Goal: Task Accomplishment & Management: Complete application form

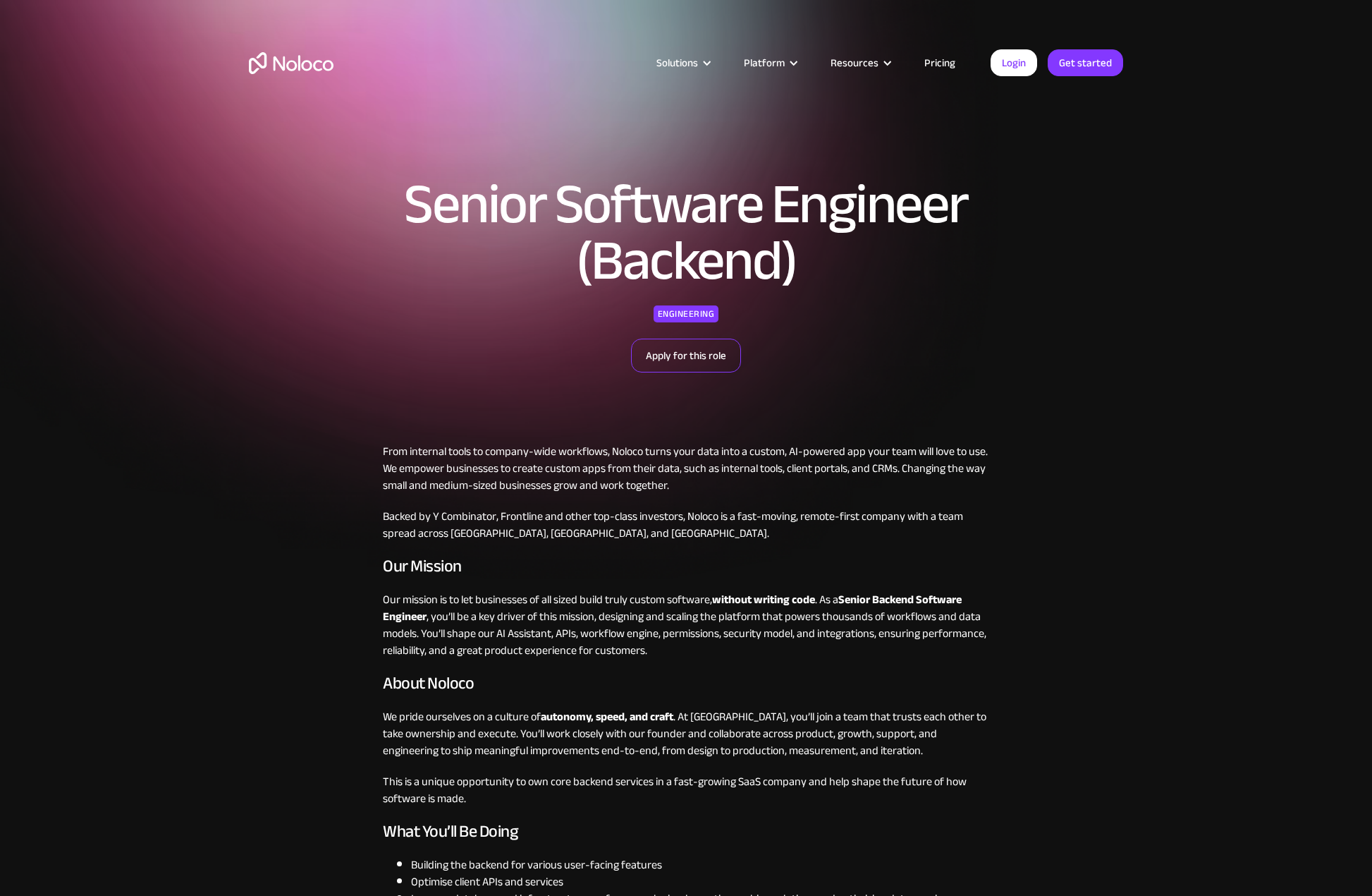
click at [678, 362] on link "Apply for this role" at bounding box center [686, 356] width 110 height 34
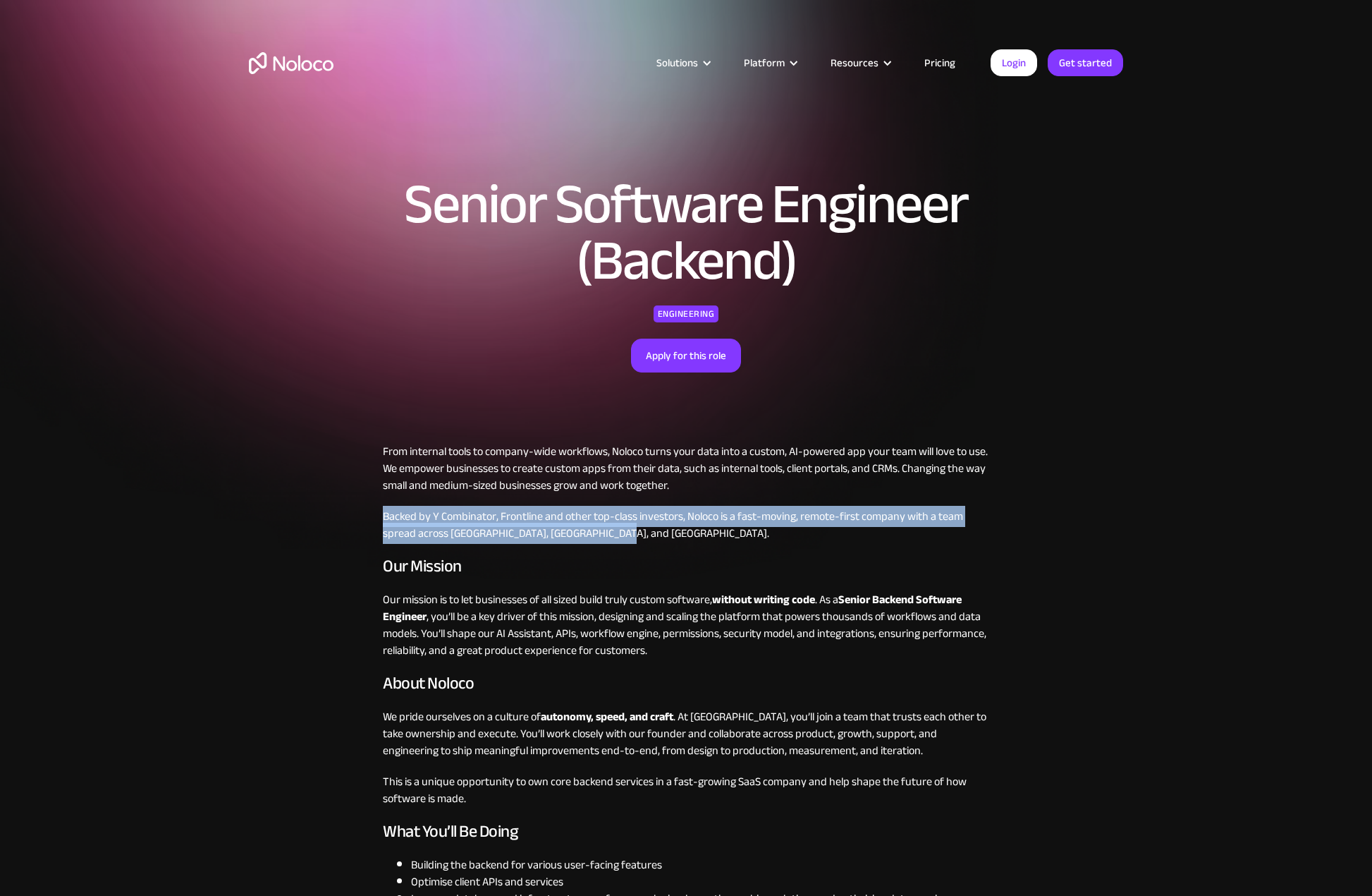
drag, startPoint x: 380, startPoint y: 510, endPoint x: 744, endPoint y: 533, distance: 364.7
click at [765, 539] on p "Backed by Y Combinator, Frontline and other top-class investors, Noloco is a fa…" at bounding box center [686, 525] width 607 height 34
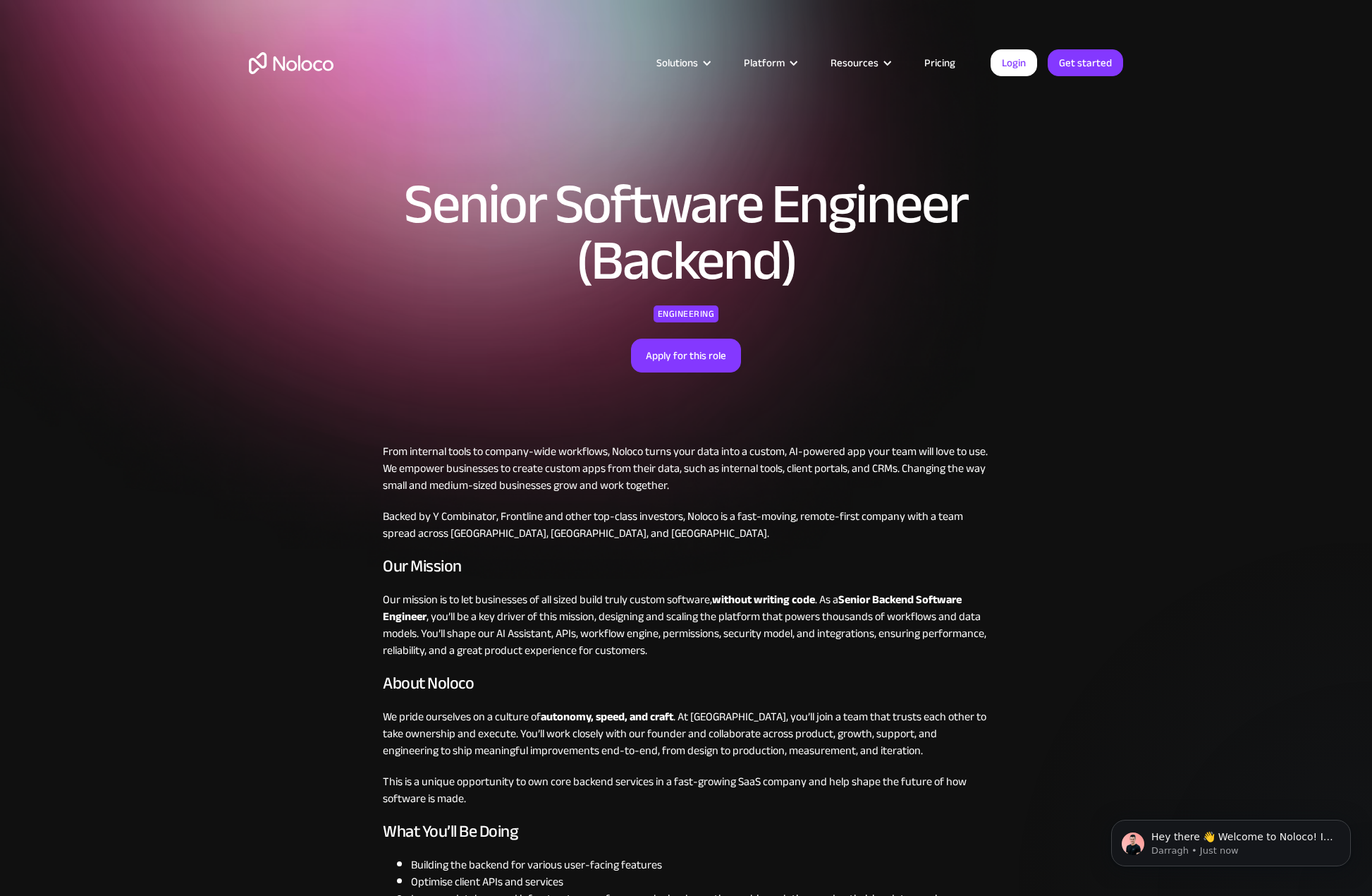
click at [300, 60] on img "home" at bounding box center [290, 63] width 84 height 22
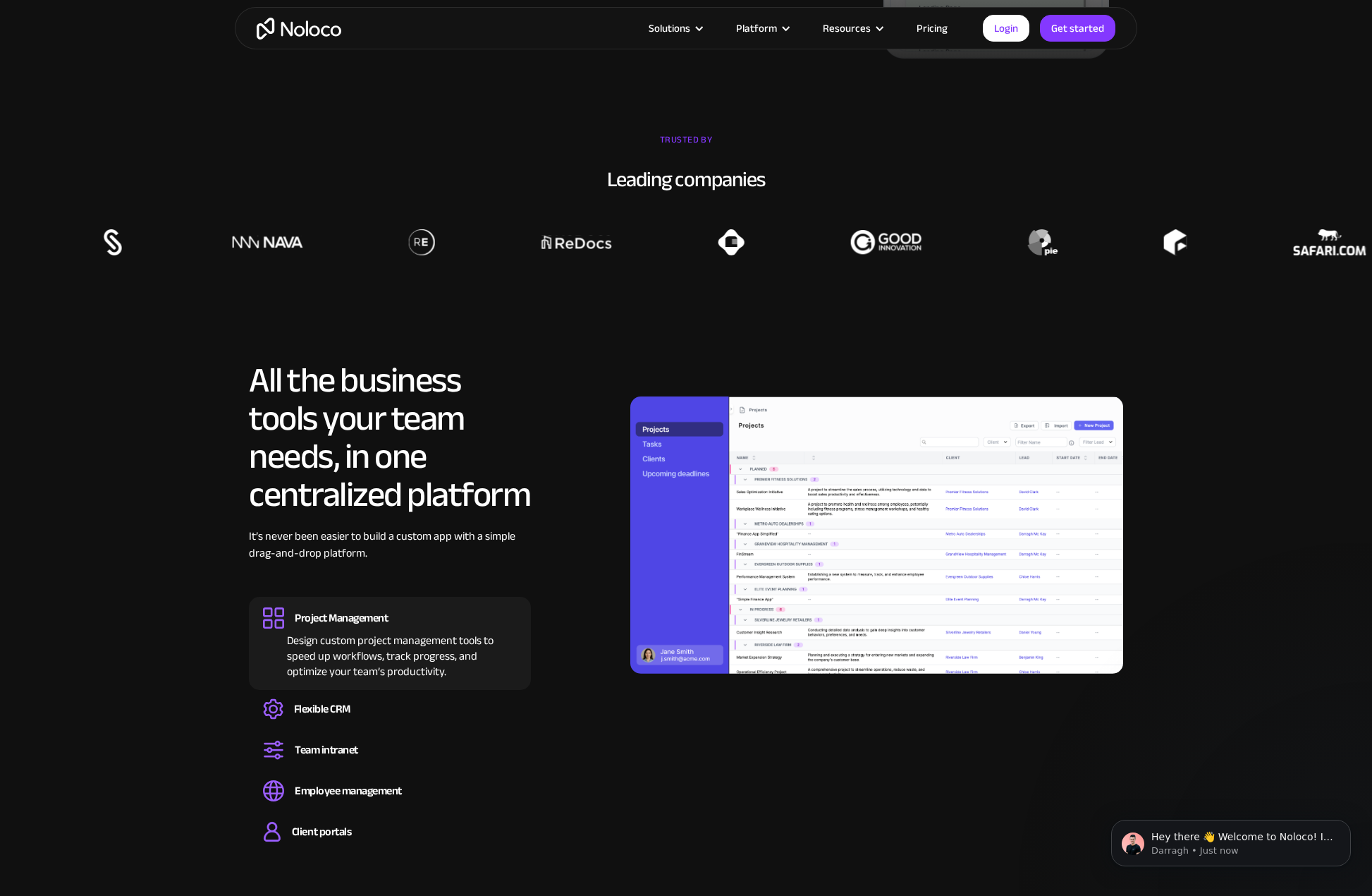
scroll to position [1129, 0]
